Goal: Information Seeking & Learning: Learn about a topic

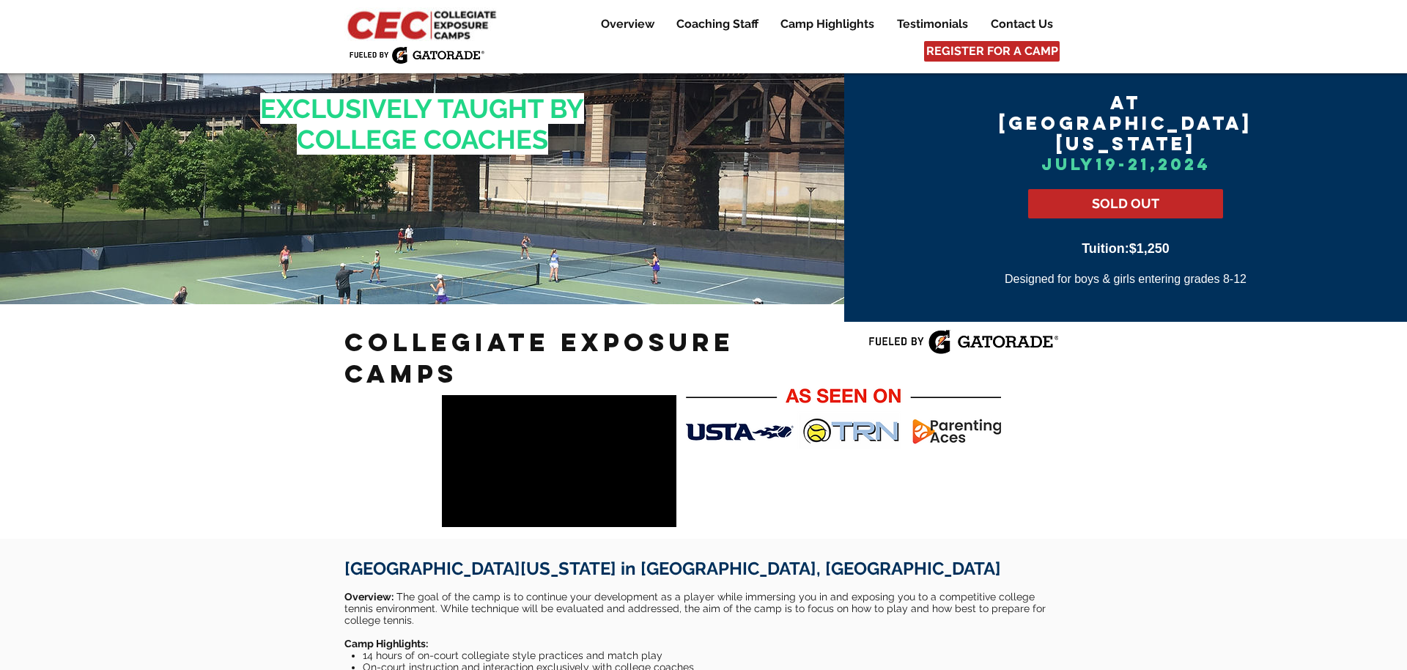
click at [445, 28] on img at bounding box center [423, 24] width 158 height 34
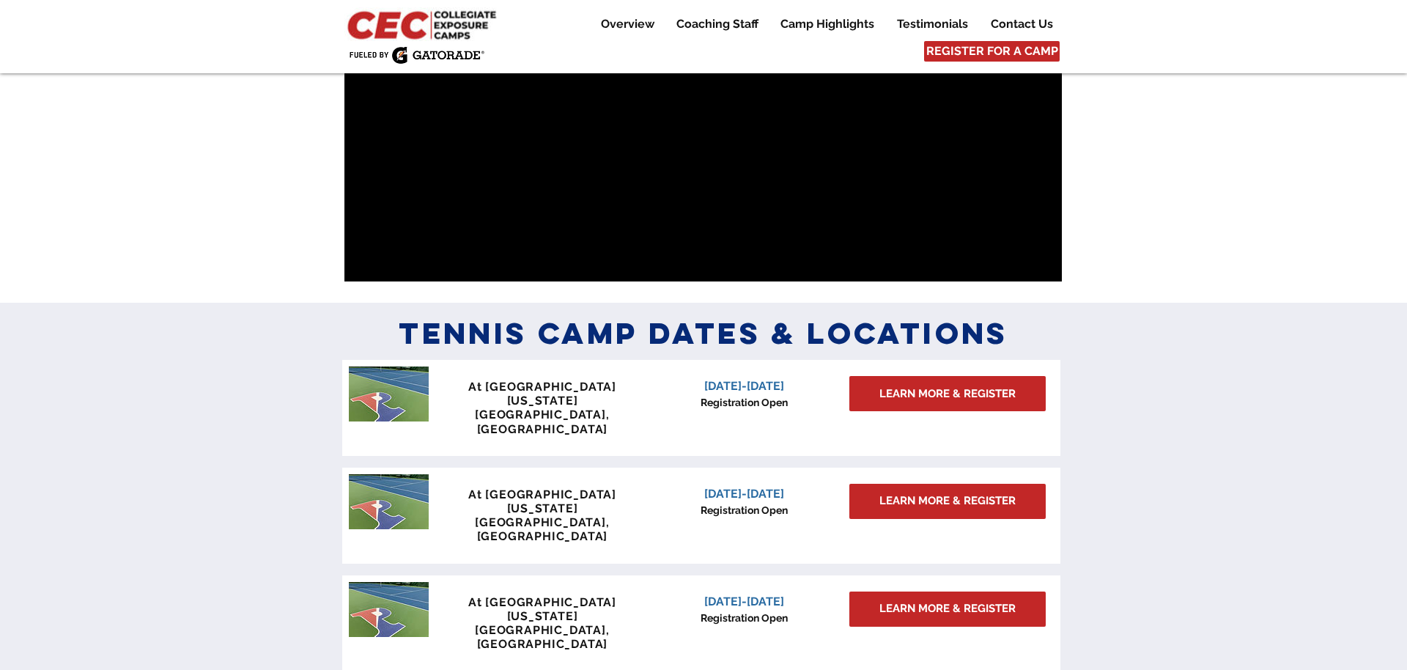
scroll to position [1121, 0]
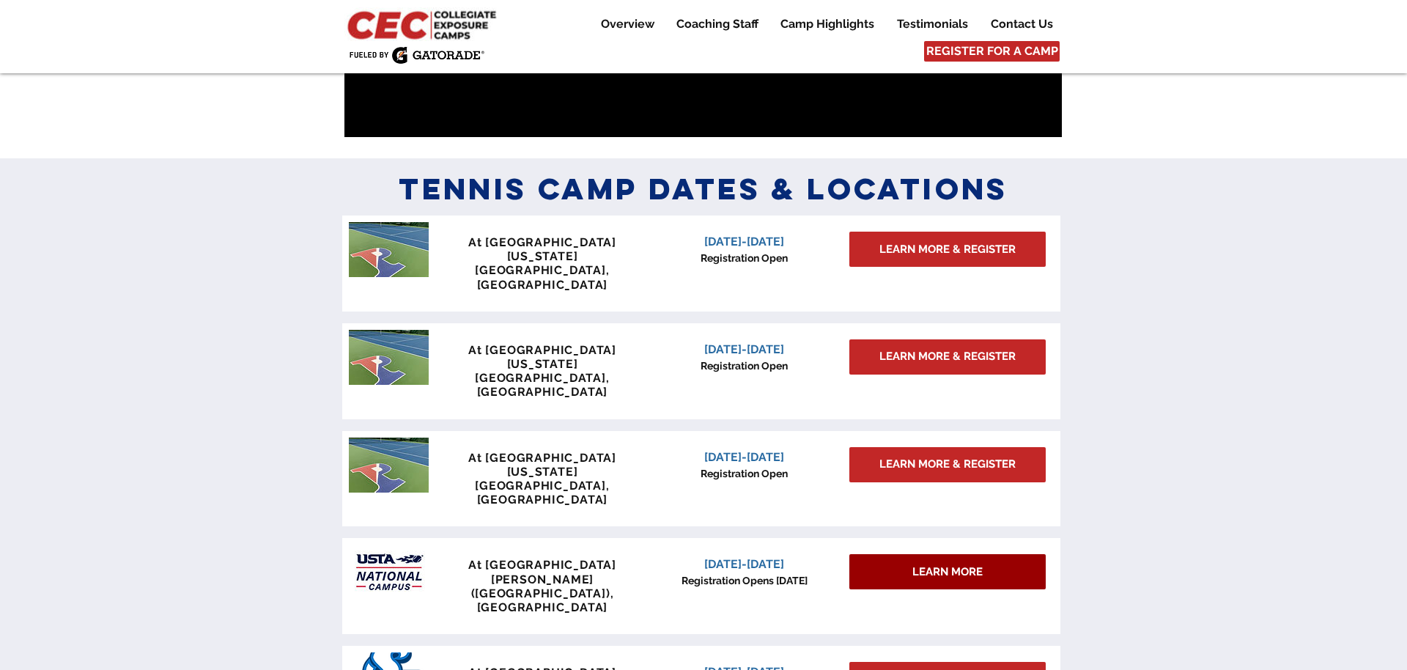
click at [955, 564] on span "LEARN MORE" at bounding box center [947, 571] width 70 height 15
click at [915, 564] on span "LEARN MORE" at bounding box center [947, 571] width 70 height 15
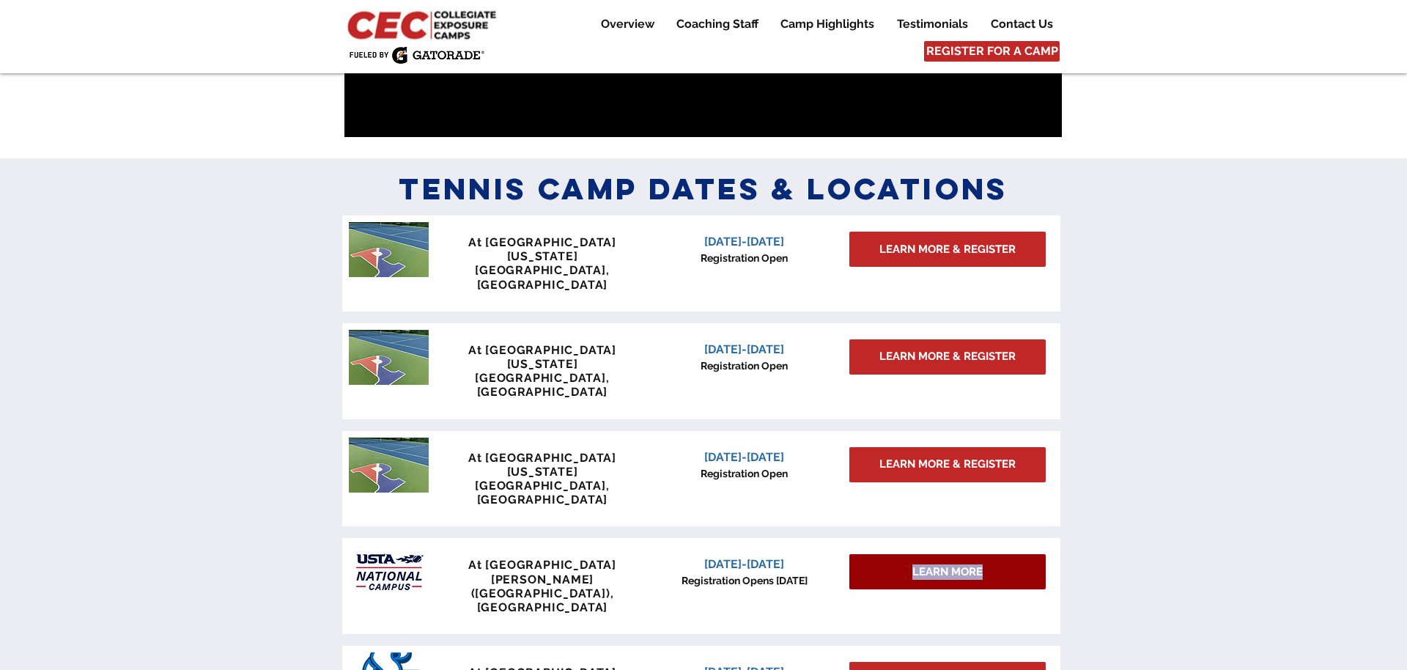
click at [951, 564] on span "LEARN MORE" at bounding box center [947, 571] width 70 height 15
click at [947, 564] on span "LEARN MORE" at bounding box center [947, 571] width 70 height 15
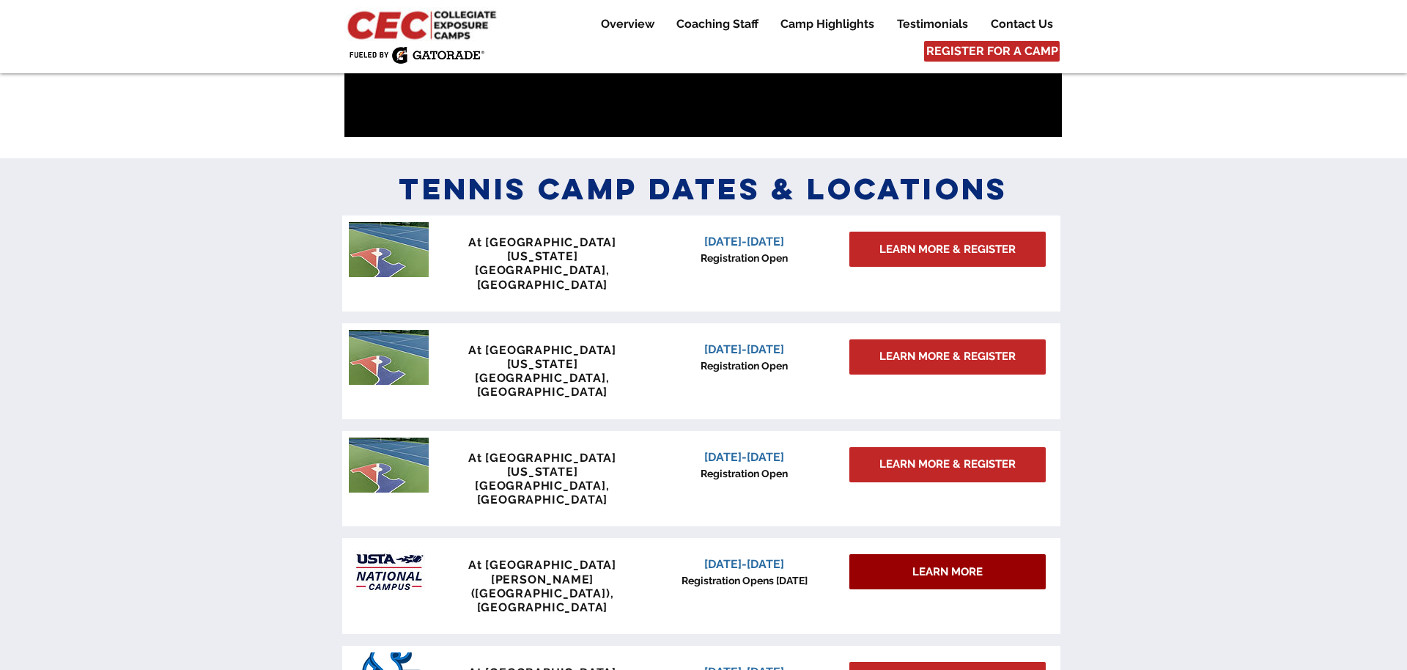
click at [948, 554] on div "LEARN MORE" at bounding box center [947, 571] width 196 height 35
click at [993, 554] on div "LEARN MORE" at bounding box center [947, 571] width 196 height 35
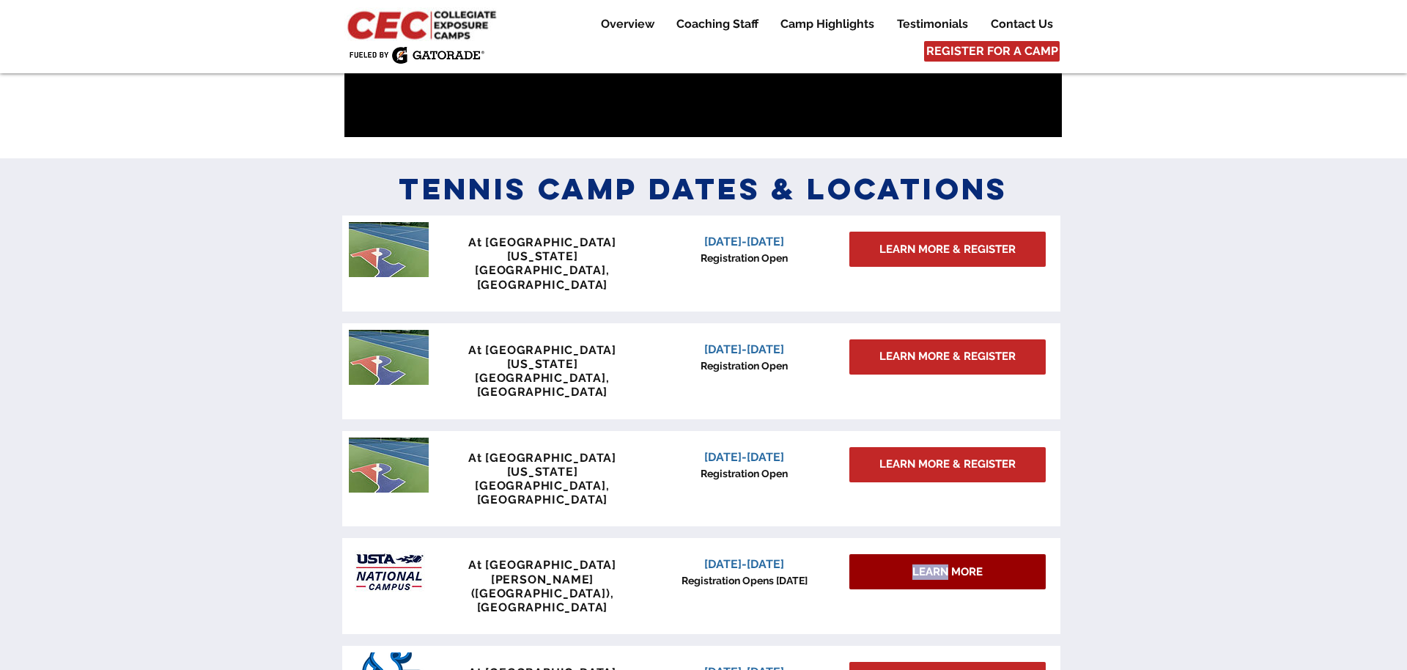
click at [993, 554] on div "LEARN MORE" at bounding box center [947, 571] width 196 height 35
click at [623, 572] on p "Lake Nona (Orlando), FL" at bounding box center [542, 593] width 217 height 42
click at [889, 554] on div "LEARN MORE" at bounding box center [947, 571] width 196 height 35
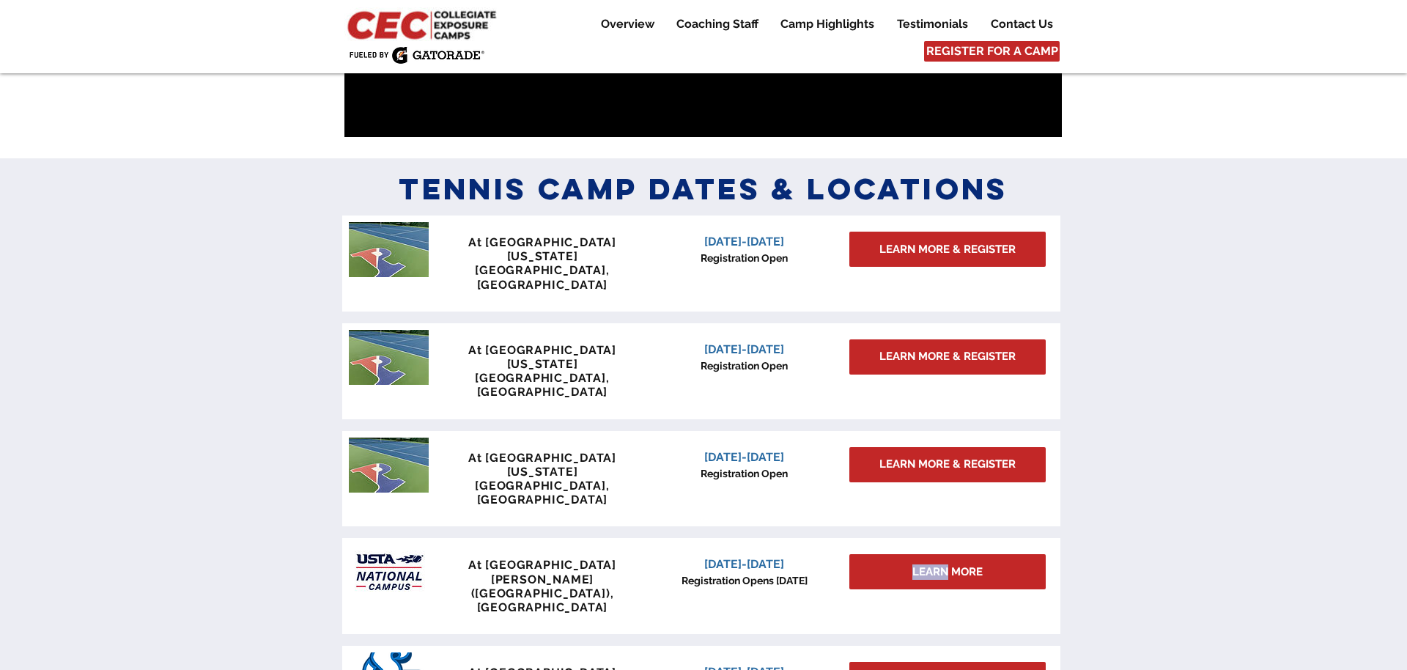
click at [809, 538] on div at bounding box center [701, 586] width 718 height 96
click at [950, 564] on span "LEARN MORE" at bounding box center [947, 571] width 70 height 15
click at [1134, 483] on div at bounding box center [703, 449] width 1407 height 583
